Goal: Transaction & Acquisition: Purchase product/service

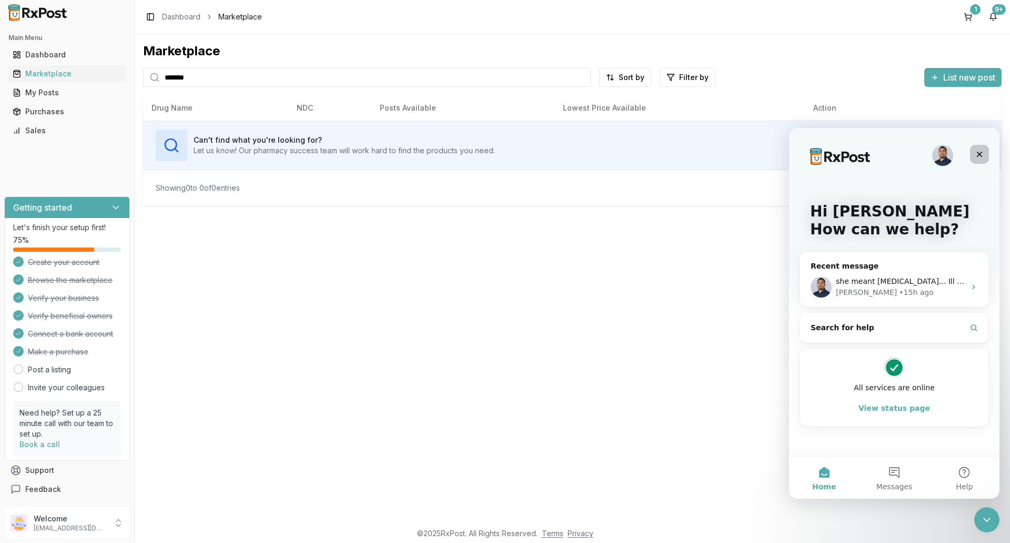
click at [978, 154] on icon "Close" at bounding box center [980, 154] width 8 height 8
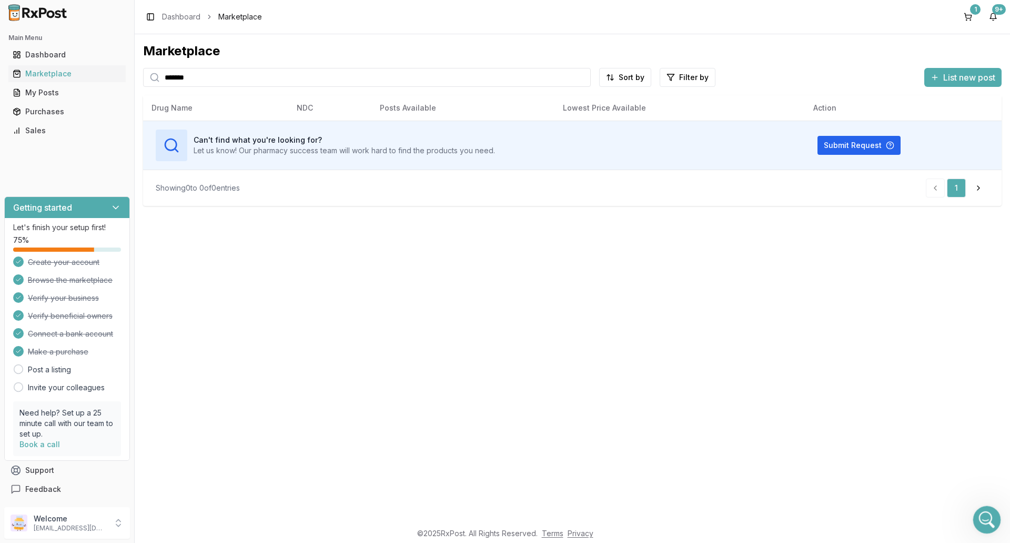
click at [978, 512] on div "Open Intercom Messenger" at bounding box center [985, 517] width 35 height 35
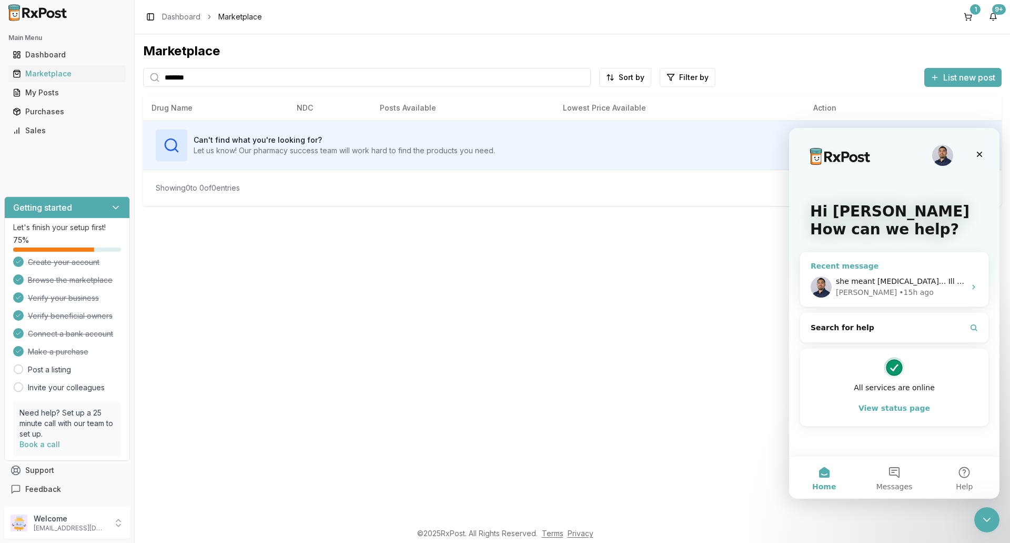
click at [887, 280] on span "she meant [MEDICAL_DATA]... Ill find something" at bounding box center [924, 281] width 176 height 8
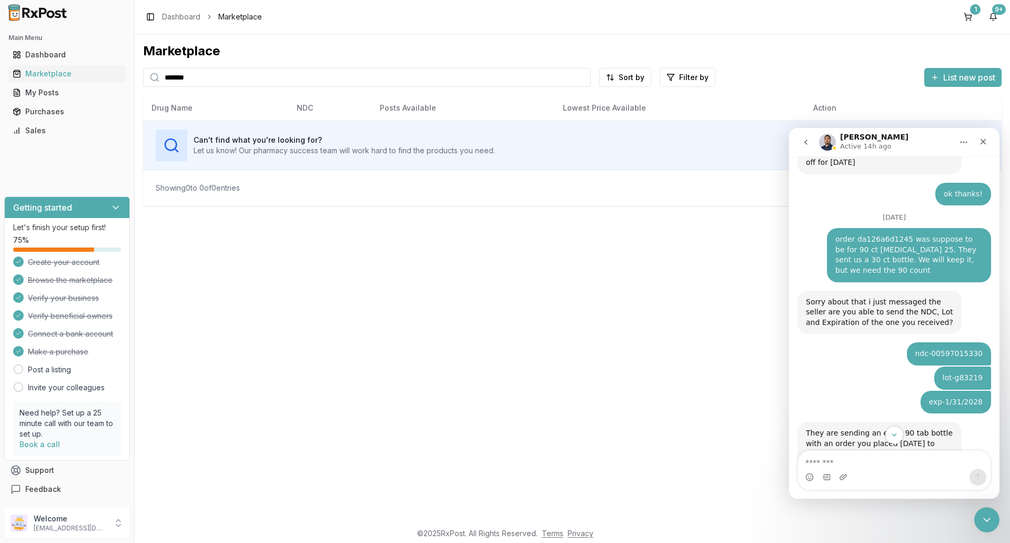
scroll to position [8123, 0]
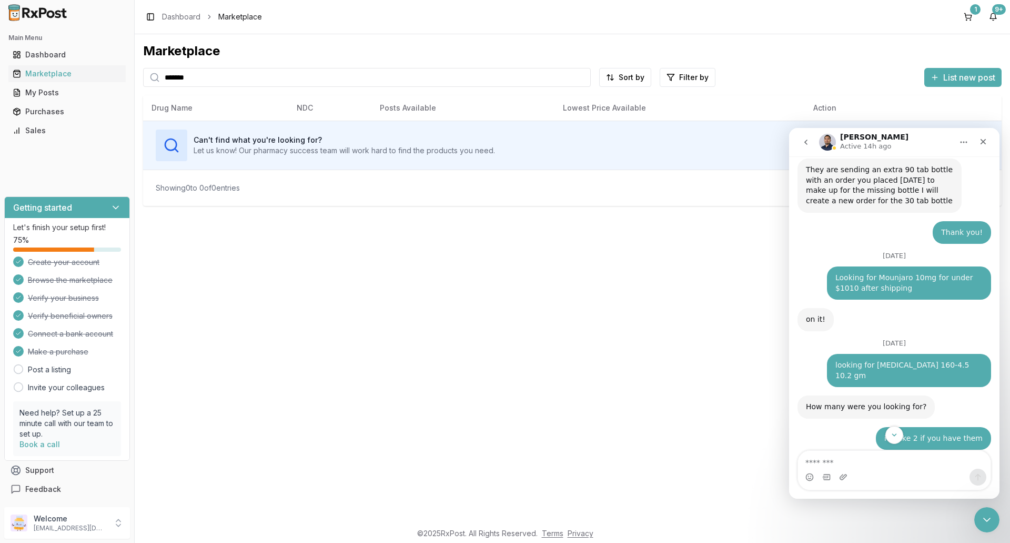
drag, startPoint x: 225, startPoint y: 81, endPoint x: 132, endPoint y: 75, distance: 92.8
click at [132, 75] on div "Main Menu Dashboard Marketplace My Posts Purchases Sales Getting started Let's …" at bounding box center [505, 271] width 1010 height 543
type input "********"
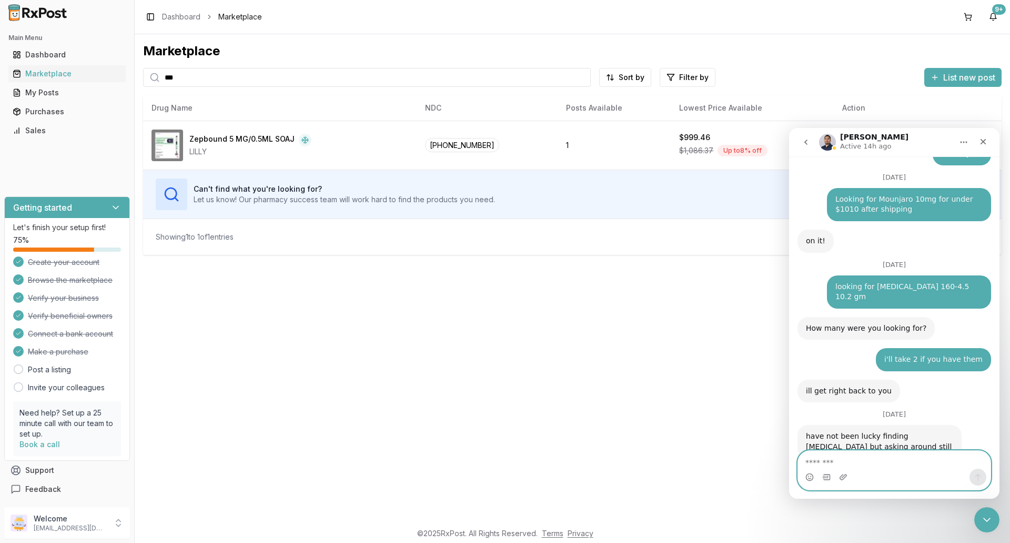
scroll to position [7736, 0]
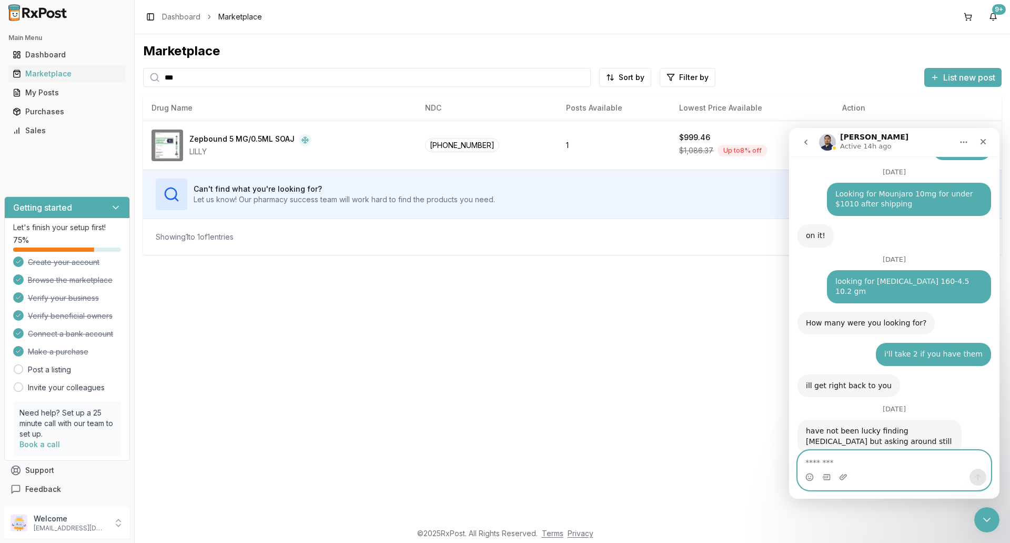
click at [866, 459] on textarea "Message…" at bounding box center [894, 459] width 193 height 18
type textarea "**********"
click at [978, 478] on icon "Send a message…" at bounding box center [978, 477] width 8 height 8
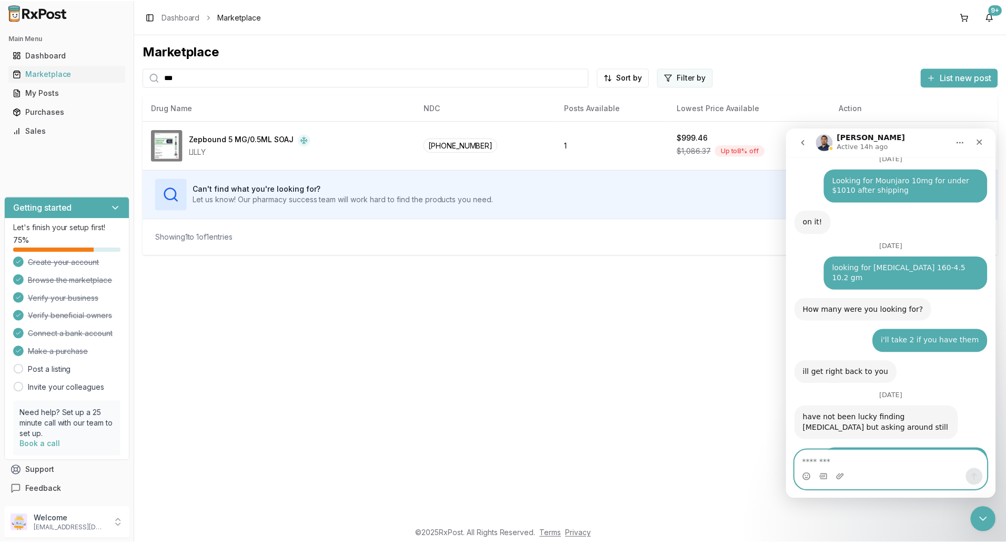
scroll to position [7813, 0]
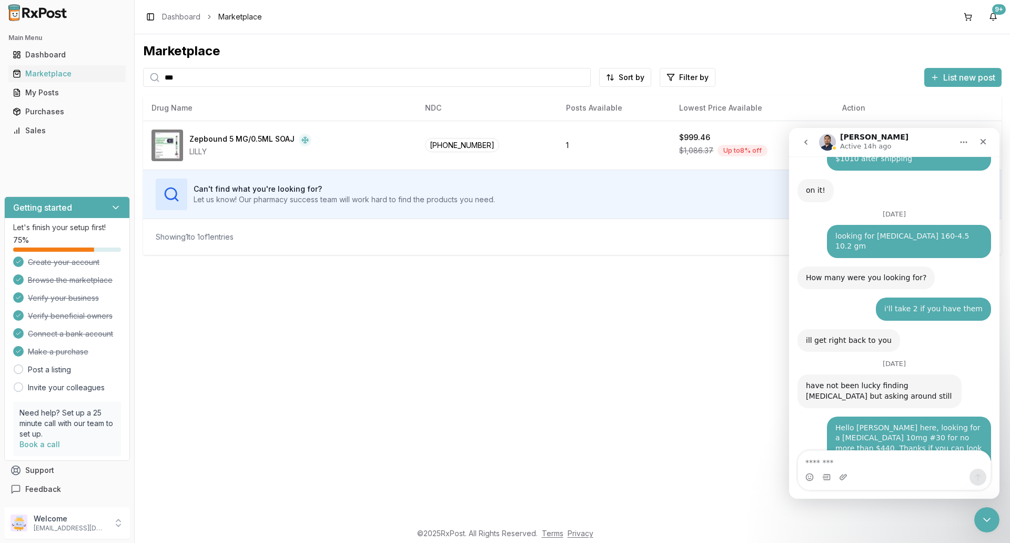
click at [660, 32] on div "Toggle Sidebar Dashboard Marketplace 9+" at bounding box center [573, 17] width 876 height 34
click at [61, 109] on div "Purchases" at bounding box center [67, 111] width 109 height 11
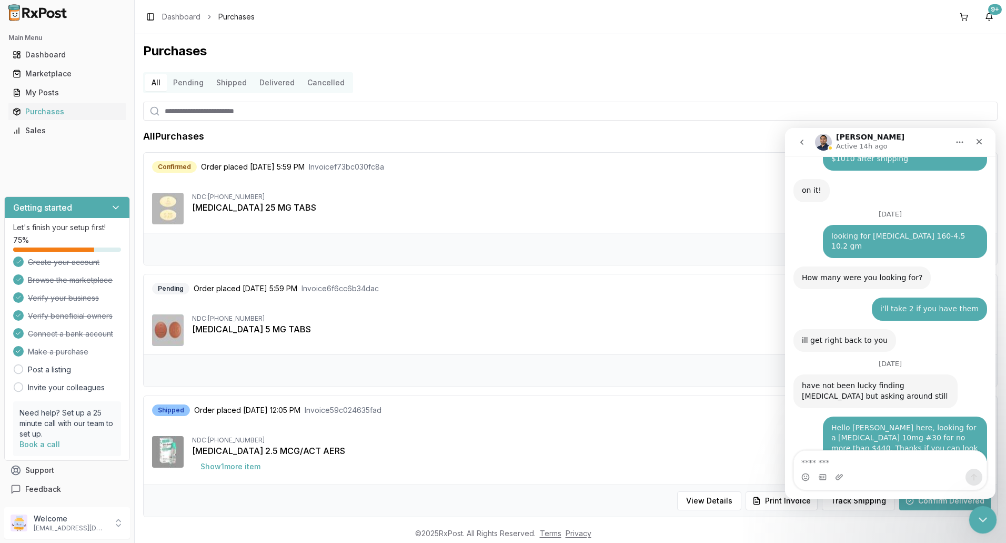
click at [982, 518] on icon "Close Intercom Messenger" at bounding box center [981, 518] width 13 height 13
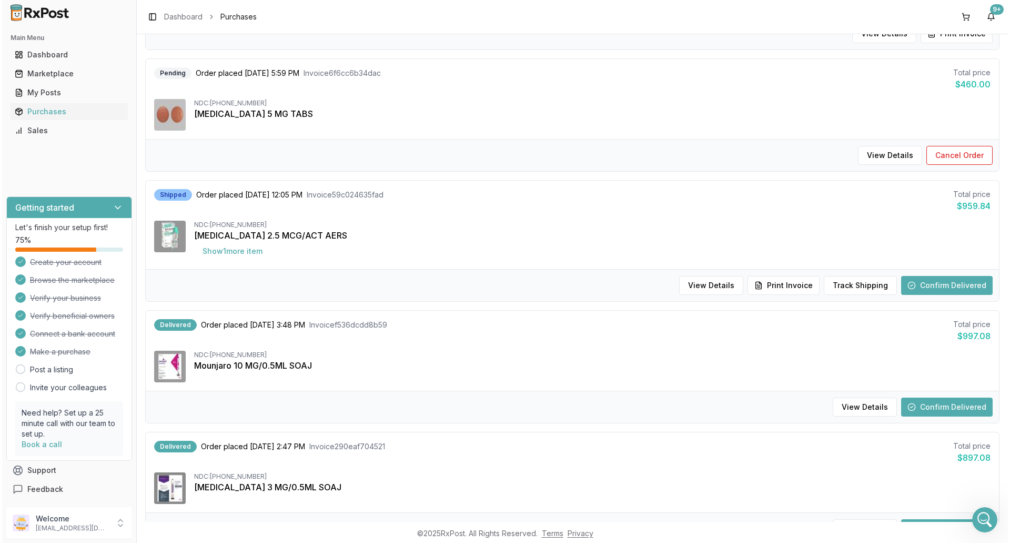
scroll to position [263, 0]
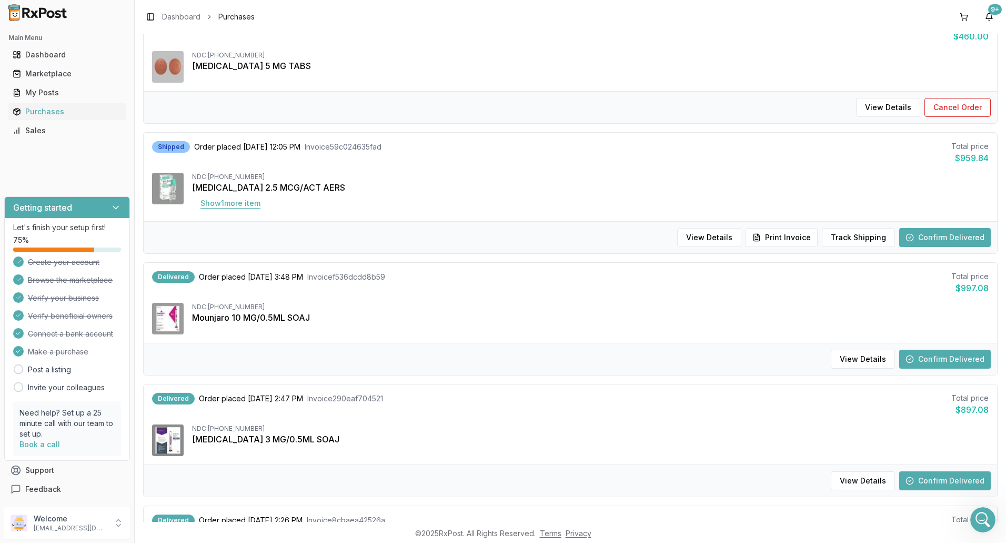
click at [230, 201] on button "Show 1 more item" at bounding box center [230, 203] width 77 height 19
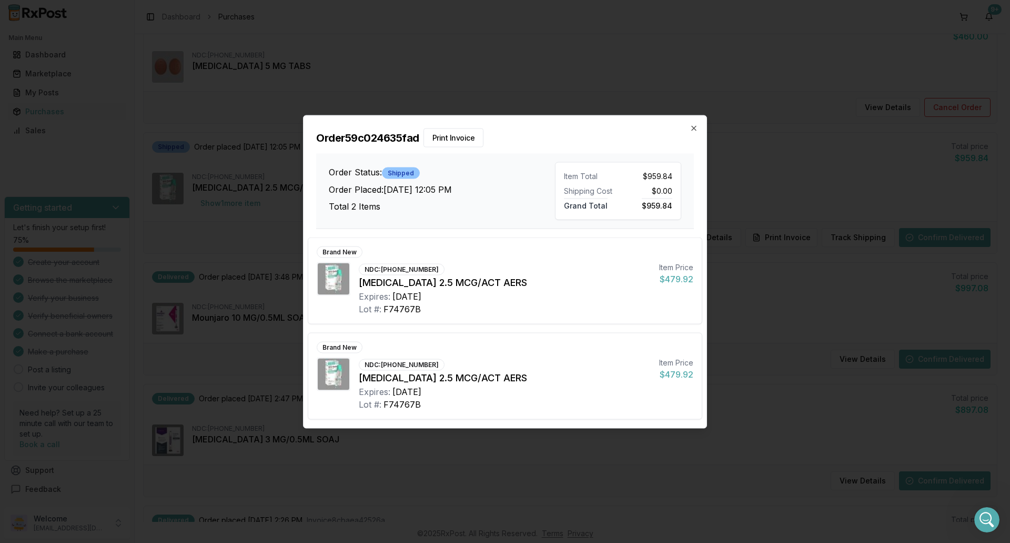
click at [689, 127] on div "Order 59c024635fad Print Invoice Order Status: Shipped Order Placed: [DATE] 12:…" at bounding box center [505, 171] width 403 height 113
click at [694, 126] on icon "button" at bounding box center [694, 128] width 8 height 8
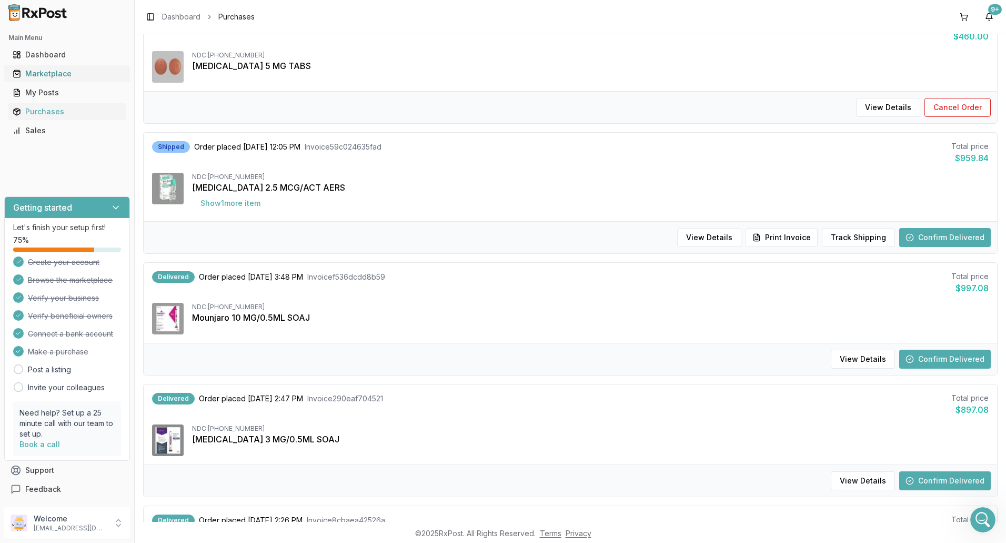
click at [54, 77] on div "Marketplace" at bounding box center [67, 73] width 109 height 11
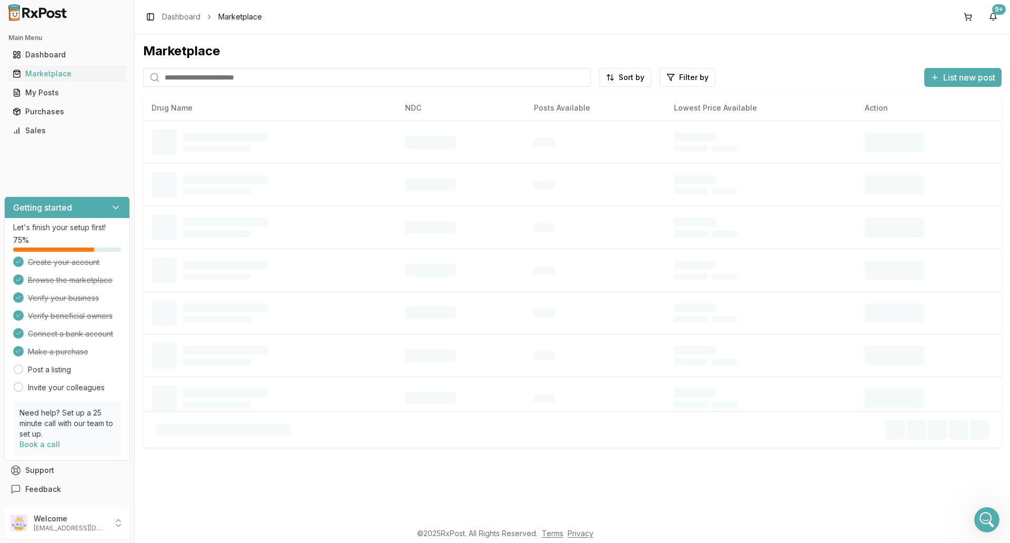
click at [312, 81] on input "search" at bounding box center [367, 77] width 448 height 19
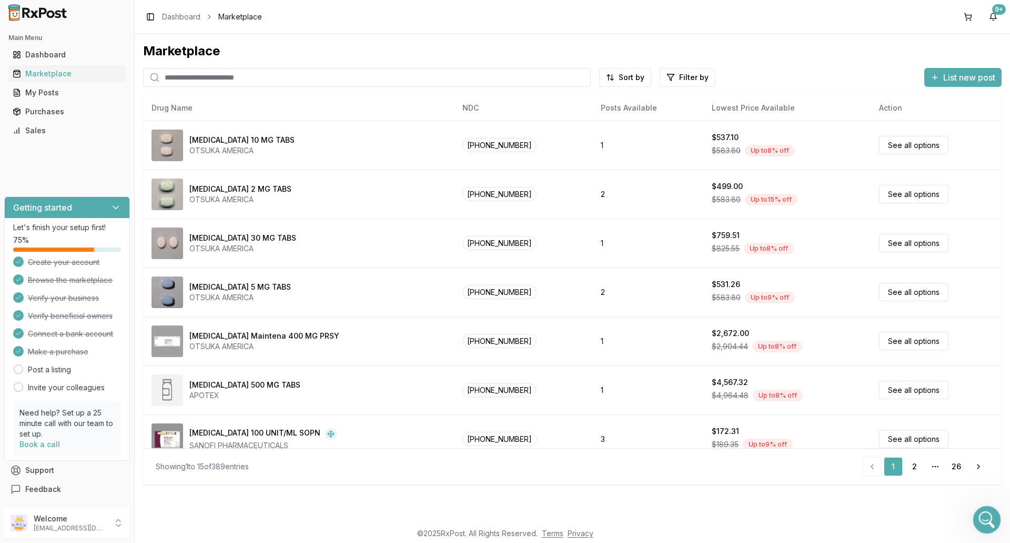
click at [995, 522] on div "Open Intercom Messenger" at bounding box center [985, 517] width 35 height 35
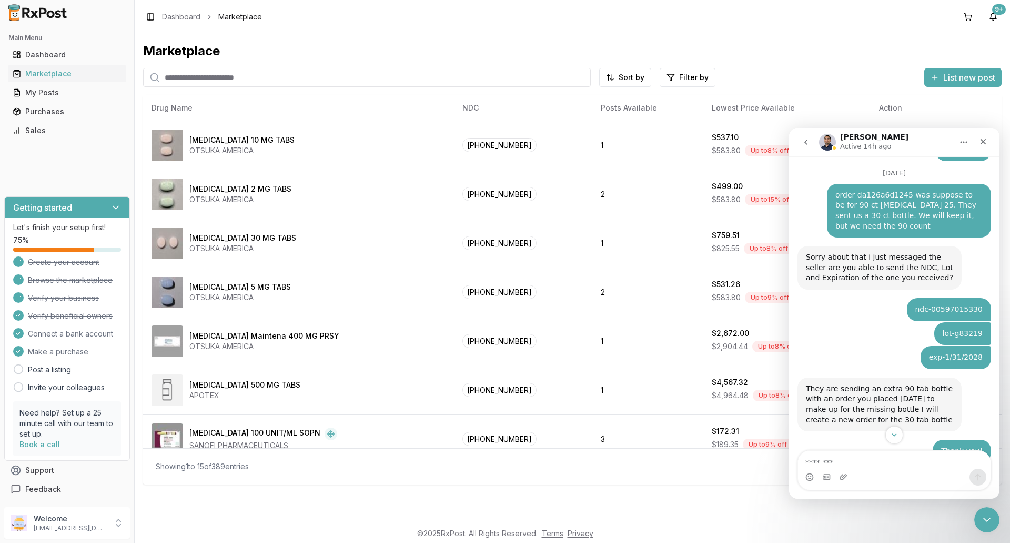
scroll to position [7497, 0]
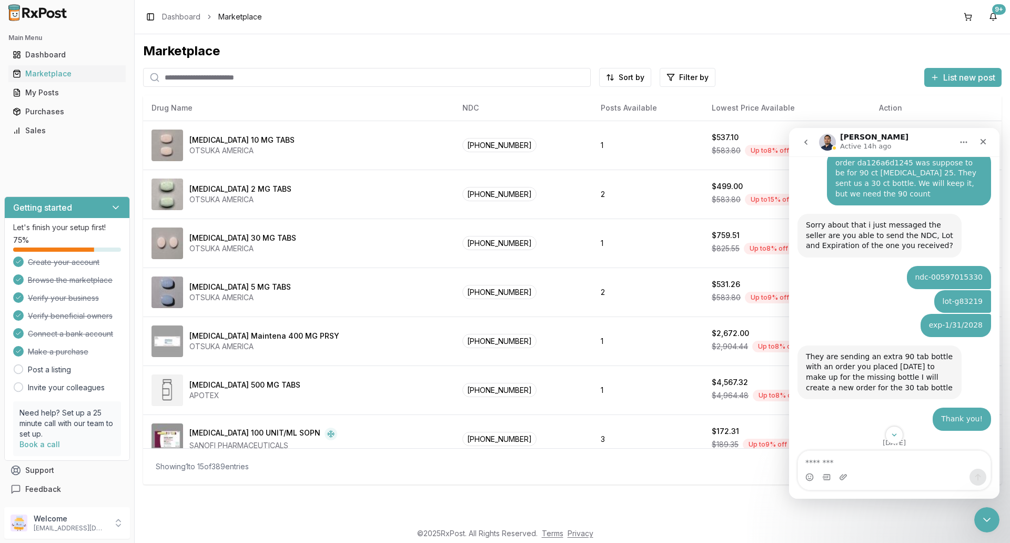
click at [248, 78] on input "search" at bounding box center [367, 77] width 448 height 19
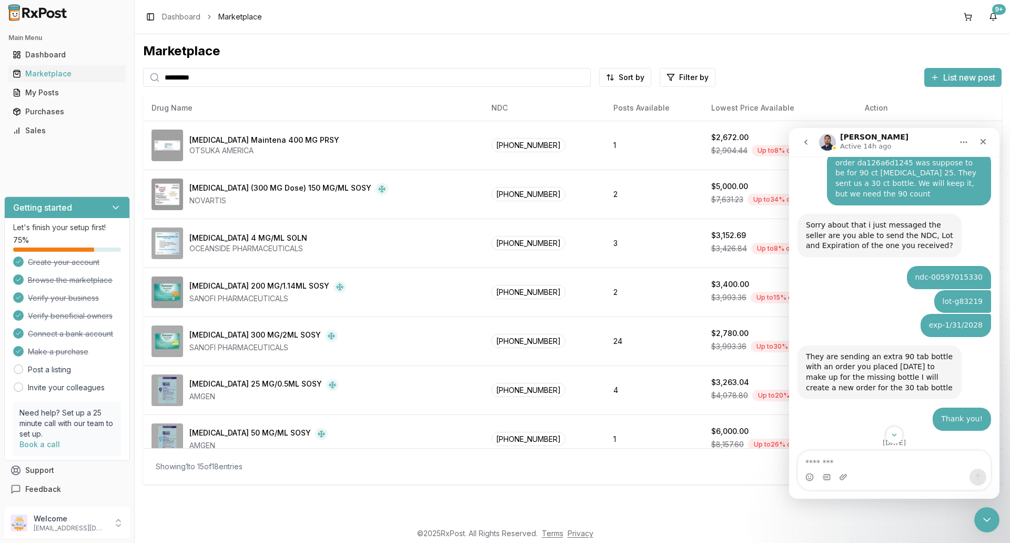
type input "*********"
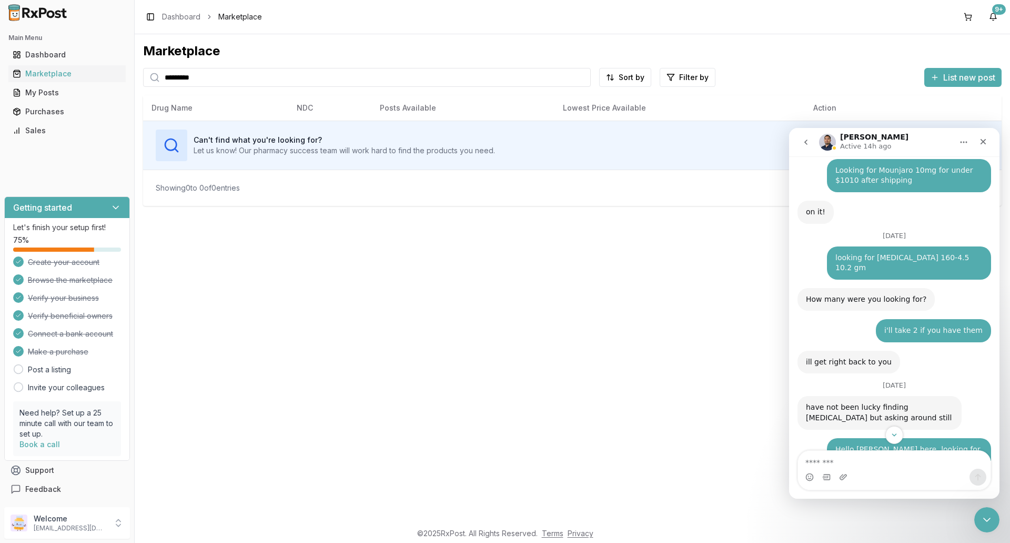
scroll to position [7813, 0]
